Goal: Transaction & Acquisition: Download file/media

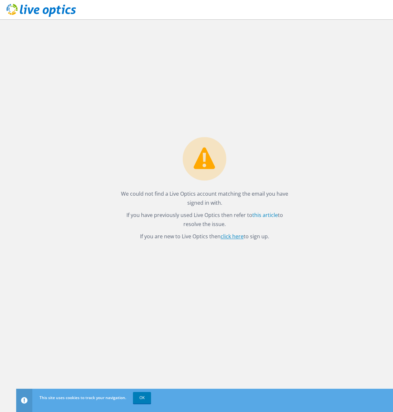
click at [226, 238] on link "click here" at bounding box center [231, 236] width 23 height 7
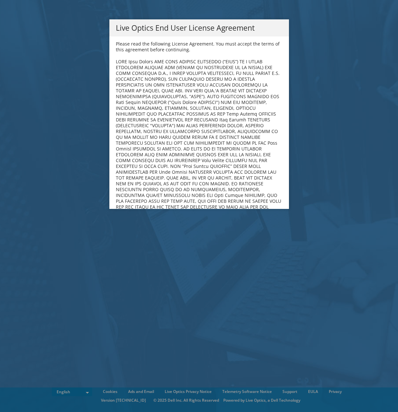
click at [237, 60] on b at bounding box center [198, 158] width 165 height 198
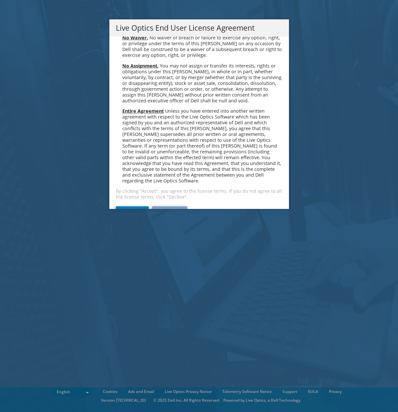
scroll to position [2444, 0]
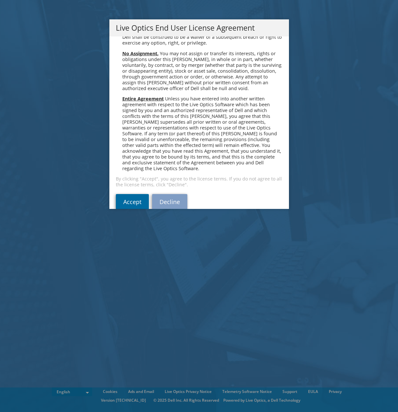
click at [123, 194] on link "Accept" at bounding box center [132, 202] width 33 height 16
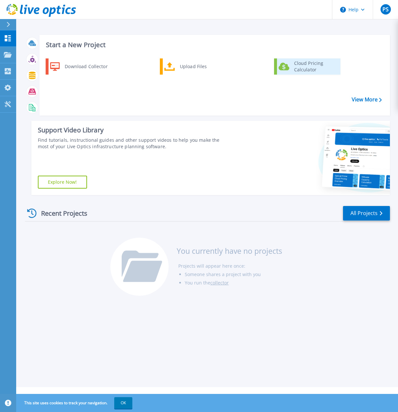
click at [303, 63] on div "Cloud Pricing Calculator" at bounding box center [315, 66] width 48 height 13
click at [210, 89] on div "Download Collector Upload Files Cloud Pricing Calculator" at bounding box center [214, 85] width 346 height 56
click at [289, 65] on link "Cloud Pricing Calculator" at bounding box center [307, 67] width 66 height 16
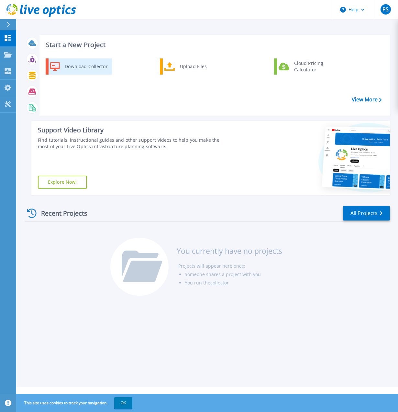
click at [95, 72] on div "Download Collector" at bounding box center [85, 66] width 49 height 13
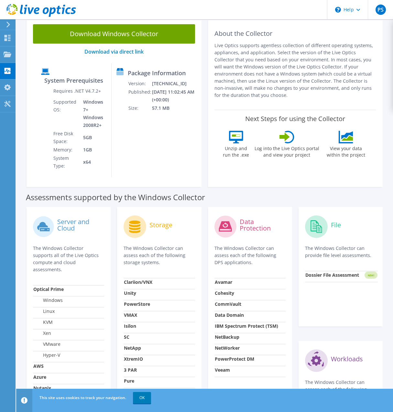
scroll to position [32, 0]
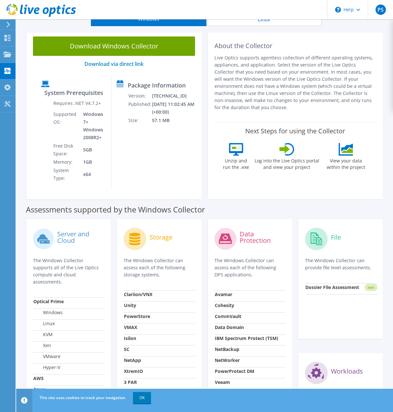
click at [72, 231] on label "Server and Cloud" at bounding box center [80, 237] width 47 height 13
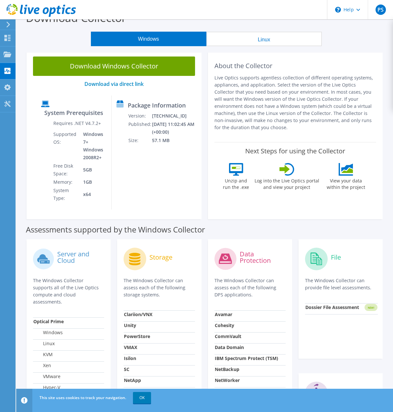
scroll to position [0, 0]
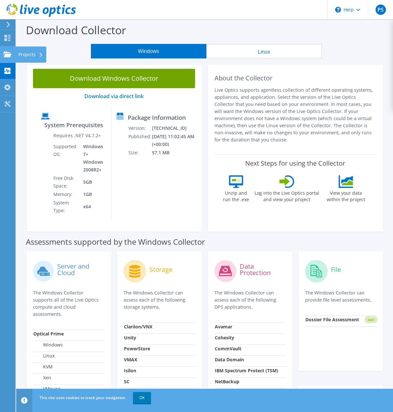
click at [9, 56] on use at bounding box center [8, 53] width 8 height 5
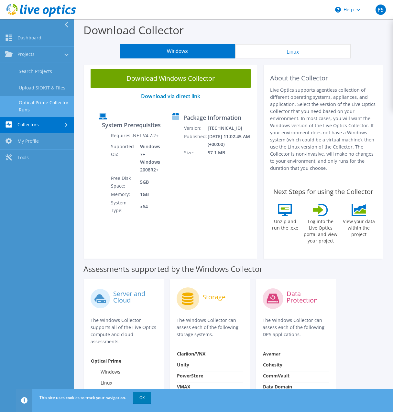
click at [51, 108] on link "Optical Prime Collector Runs" at bounding box center [37, 106] width 74 height 21
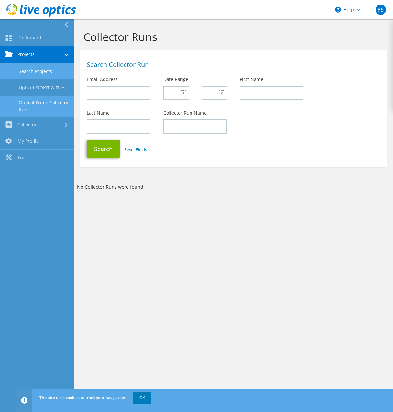
click at [38, 70] on link "Search Projects" at bounding box center [37, 71] width 74 height 16
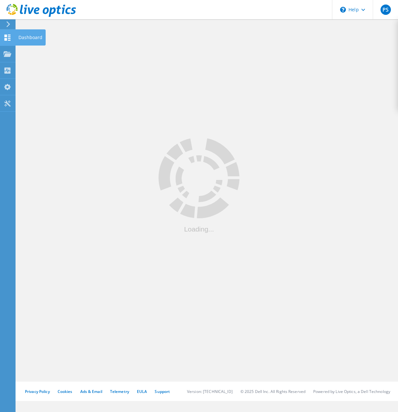
click at [4, 37] on icon at bounding box center [8, 38] width 8 height 6
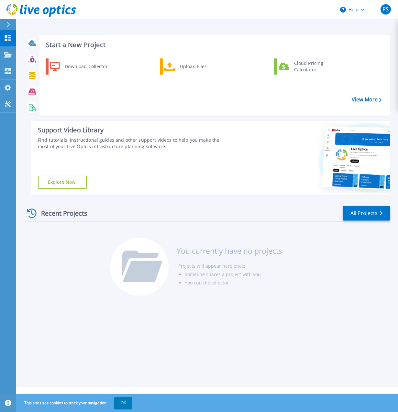
click at [194, 97] on div "Download Collector Upload Files Cloud Pricing Calculator" at bounding box center [214, 85] width 346 height 56
click at [90, 66] on div "Download Collector" at bounding box center [85, 66] width 49 height 13
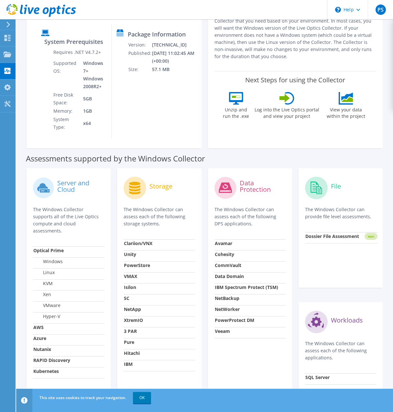
scroll to position [112, 0]
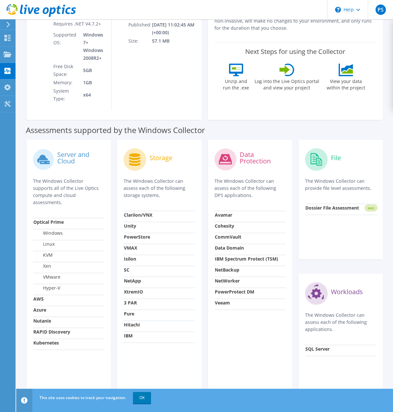
click at [83, 240] on td "Linux" at bounding box center [68, 245] width 71 height 11
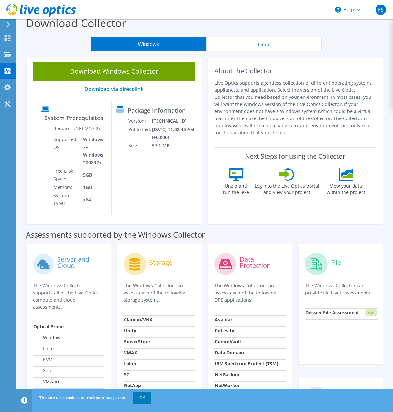
scroll to position [0, 0]
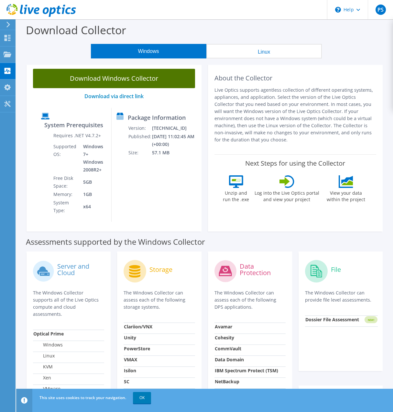
click at [149, 76] on link "Download Windows Collector" at bounding box center [114, 78] width 162 height 19
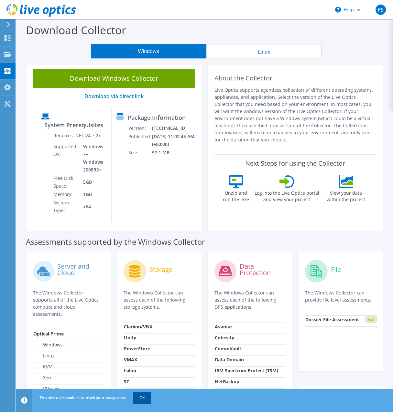
click at [140, 399] on link "OK" at bounding box center [142, 398] width 18 height 12
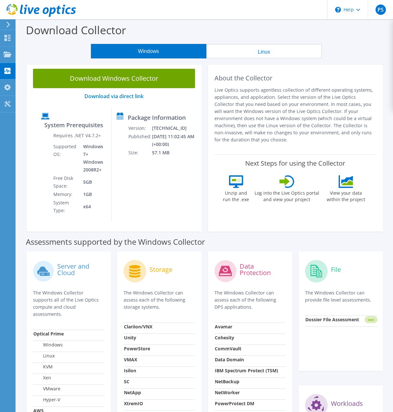
click at [267, 142] on p "Live Optics supports agentless collection of different operating systems, appli…" at bounding box center [295, 115] width 162 height 57
click at [4, 105] on icon at bounding box center [8, 104] width 8 height 6
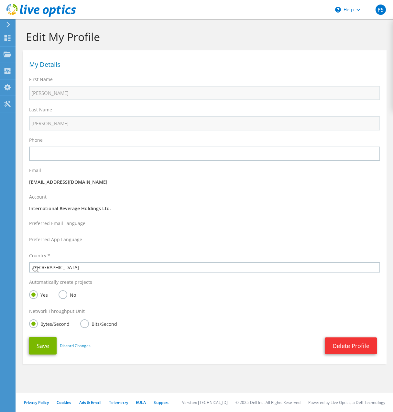
select select "75"
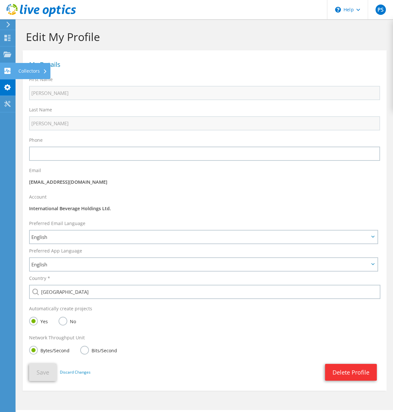
click at [5, 73] on use at bounding box center [8, 71] width 6 height 6
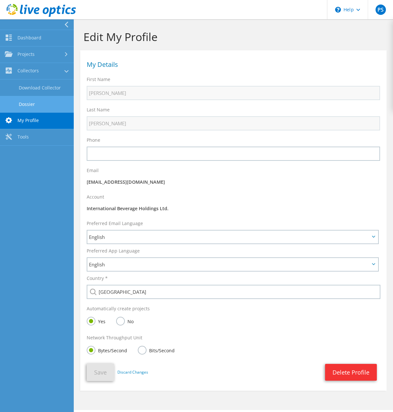
click at [32, 104] on link "Dossier" at bounding box center [37, 104] width 74 height 16
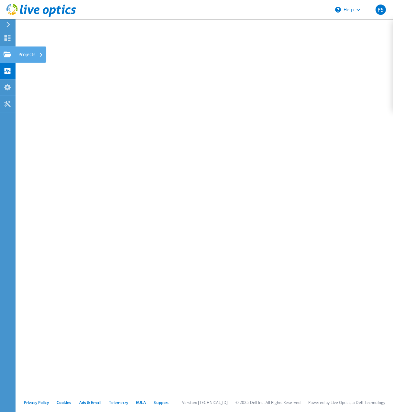
click at [7, 54] on use at bounding box center [8, 53] width 8 height 5
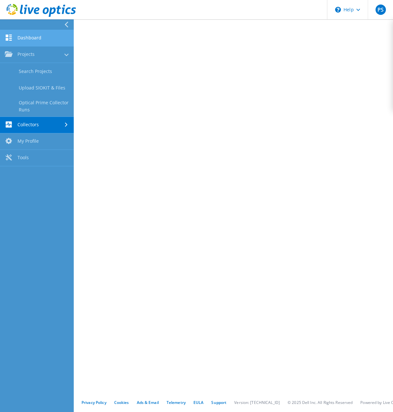
click at [41, 41] on link "Dashboard" at bounding box center [37, 38] width 74 height 16
